Goal: Task Accomplishment & Management: Manage account settings

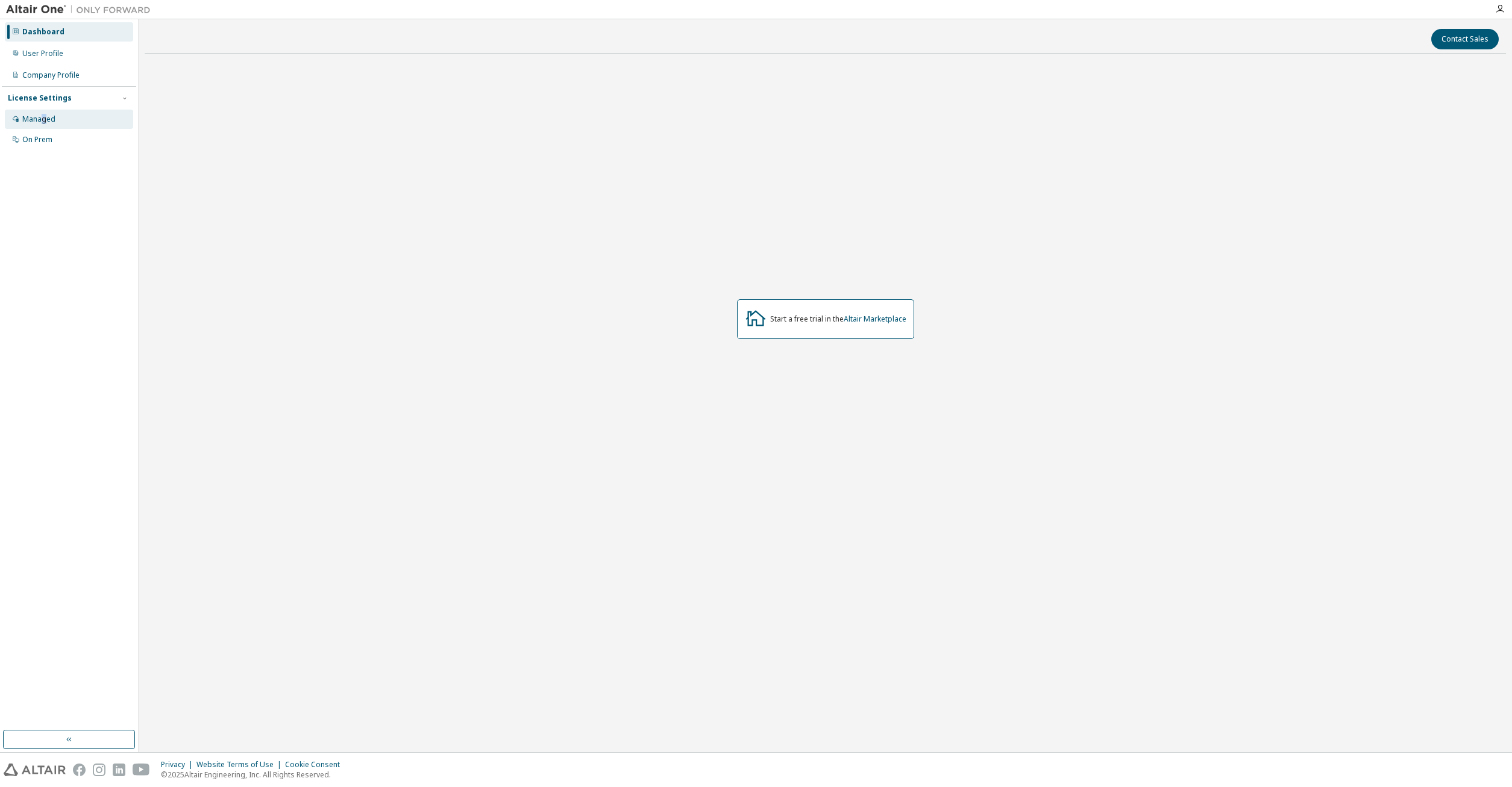
click at [43, 128] on div "Managed" at bounding box center [69, 119] width 128 height 19
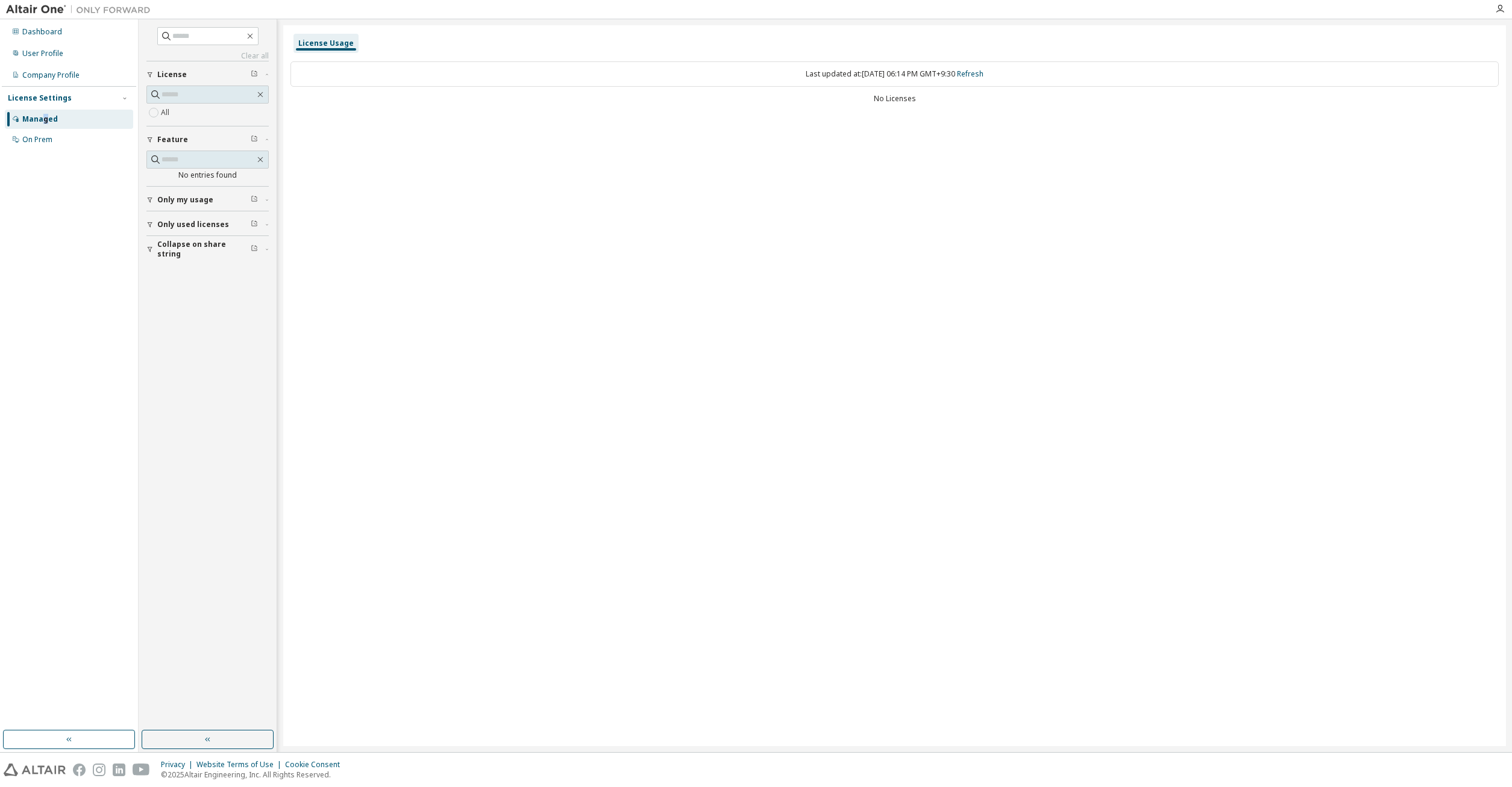
click at [191, 199] on span "Only my usage" at bounding box center [185, 200] width 56 height 10
click at [194, 255] on span "Only used licenses" at bounding box center [193, 260] width 72 height 10
click at [165, 279] on span "Yes" at bounding box center [160, 277] width 29 height 14
click at [157, 226] on div "button" at bounding box center [152, 225] width 11 height 7
click at [48, 97] on div "License Settings" at bounding box center [40, 98] width 64 height 10
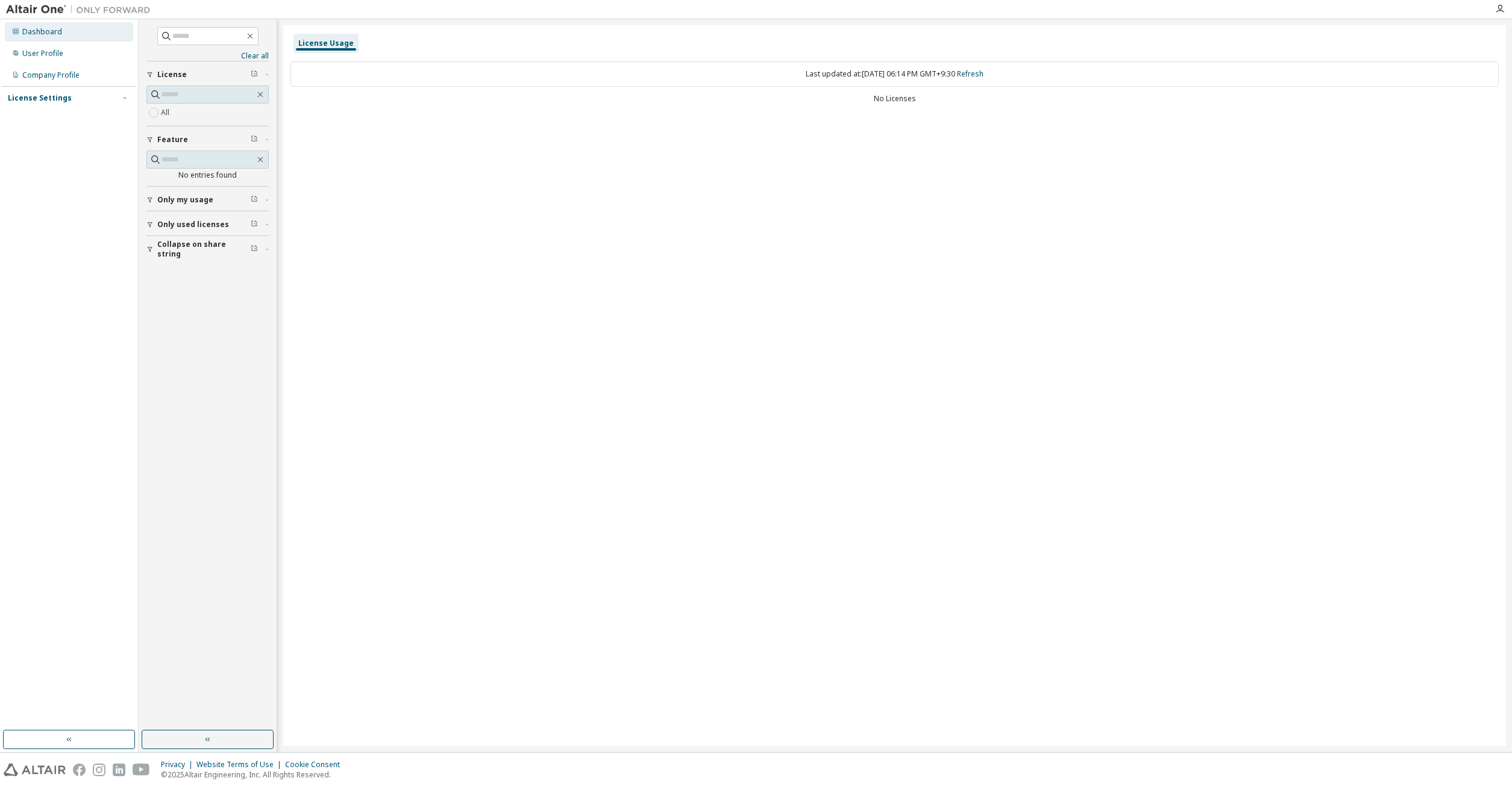
click at [41, 36] on div "Dashboard" at bounding box center [42, 32] width 39 height 10
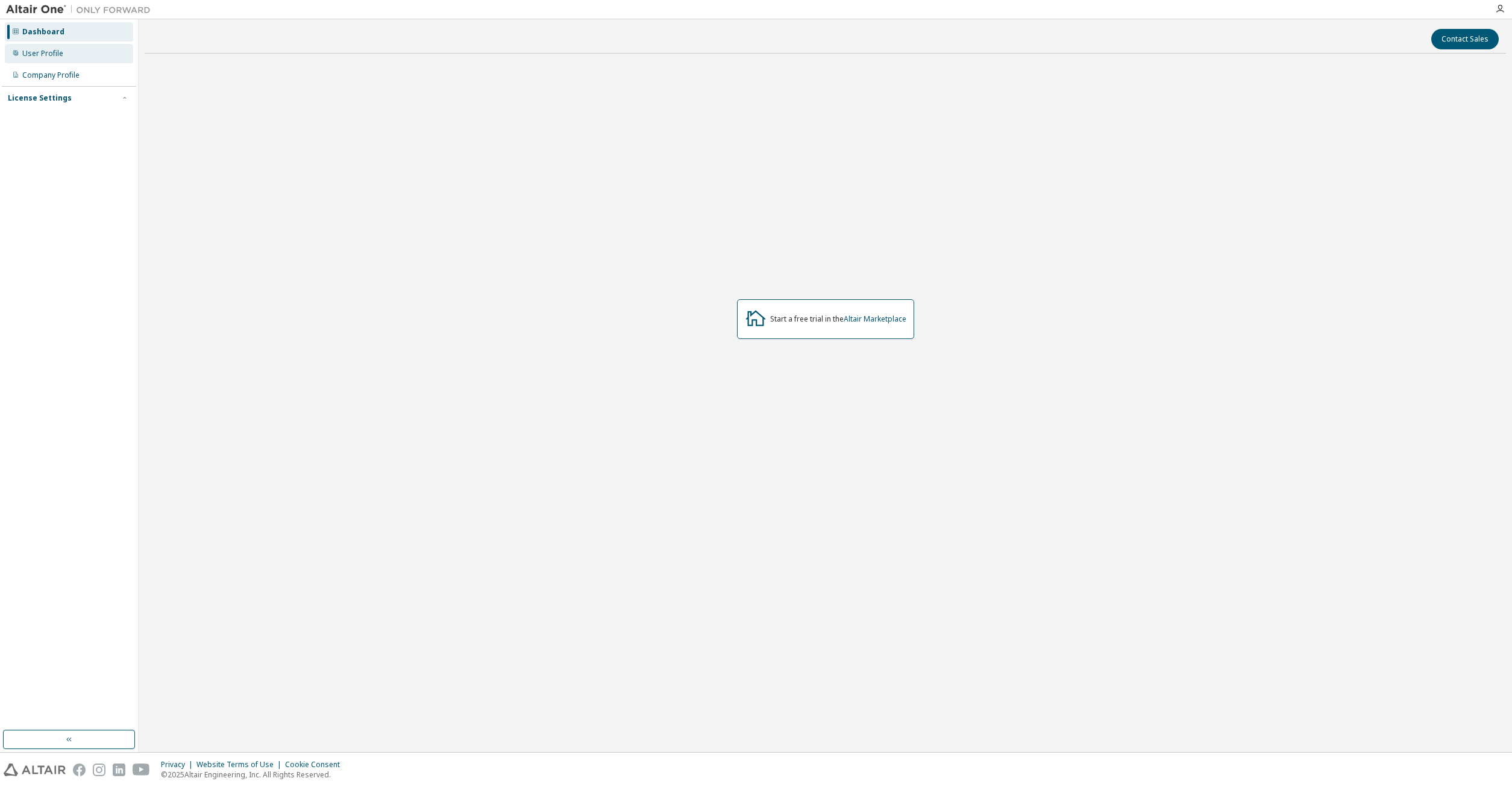
click at [52, 49] on div "User Profile" at bounding box center [43, 54] width 41 height 10
